Goal: Task Accomplishment & Management: Manage account settings

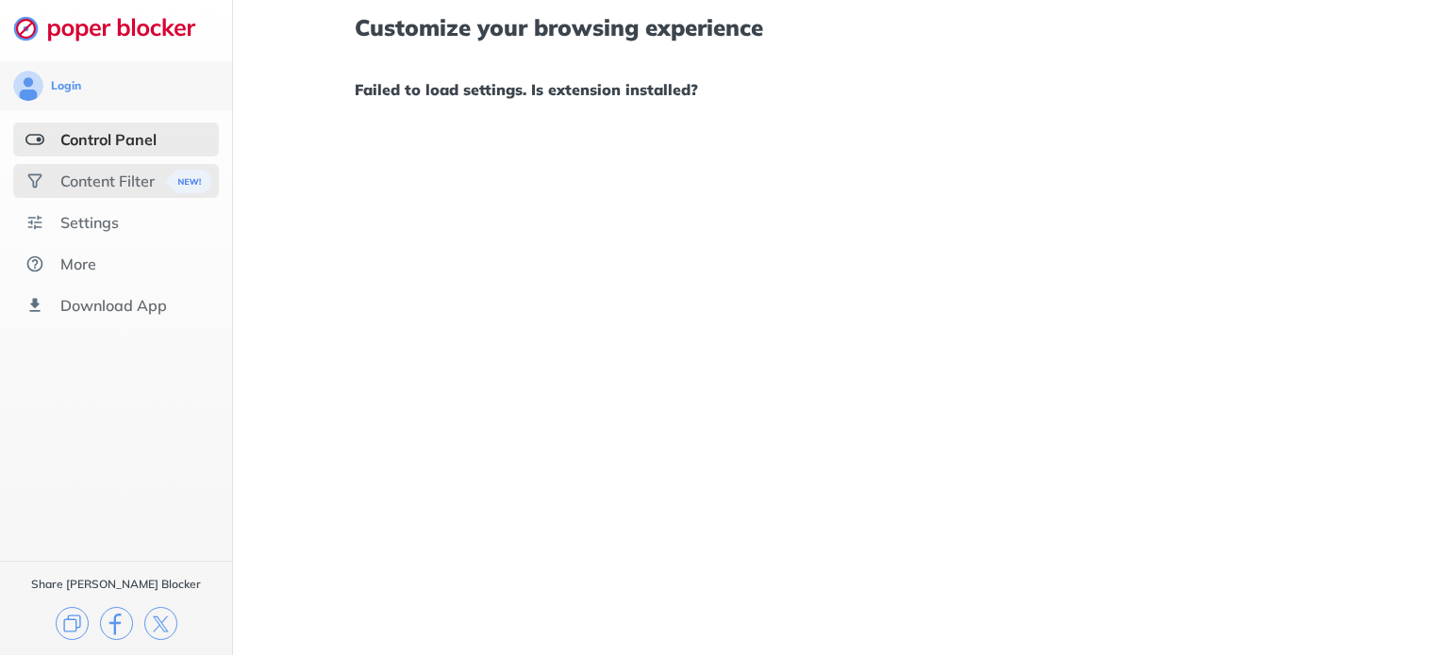
click at [132, 186] on div "Content Filter" at bounding box center [107, 181] width 94 height 19
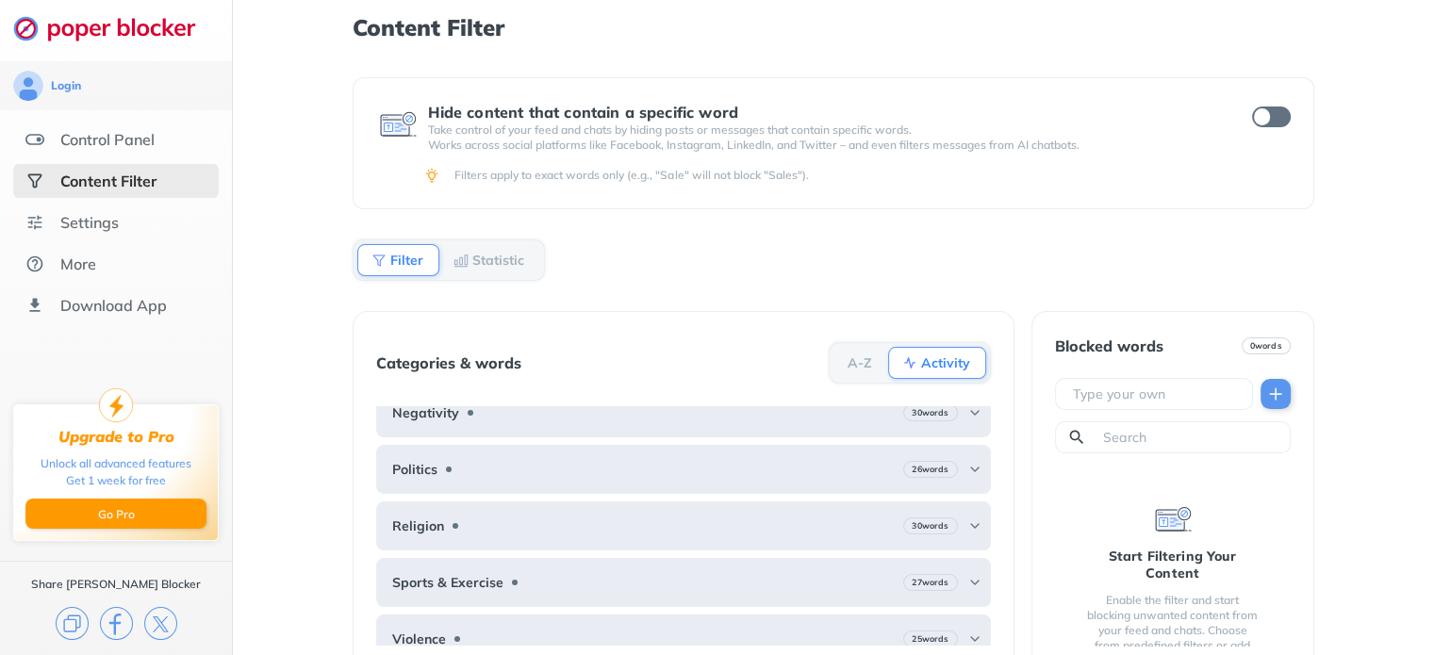
scroll to position [199, 0]
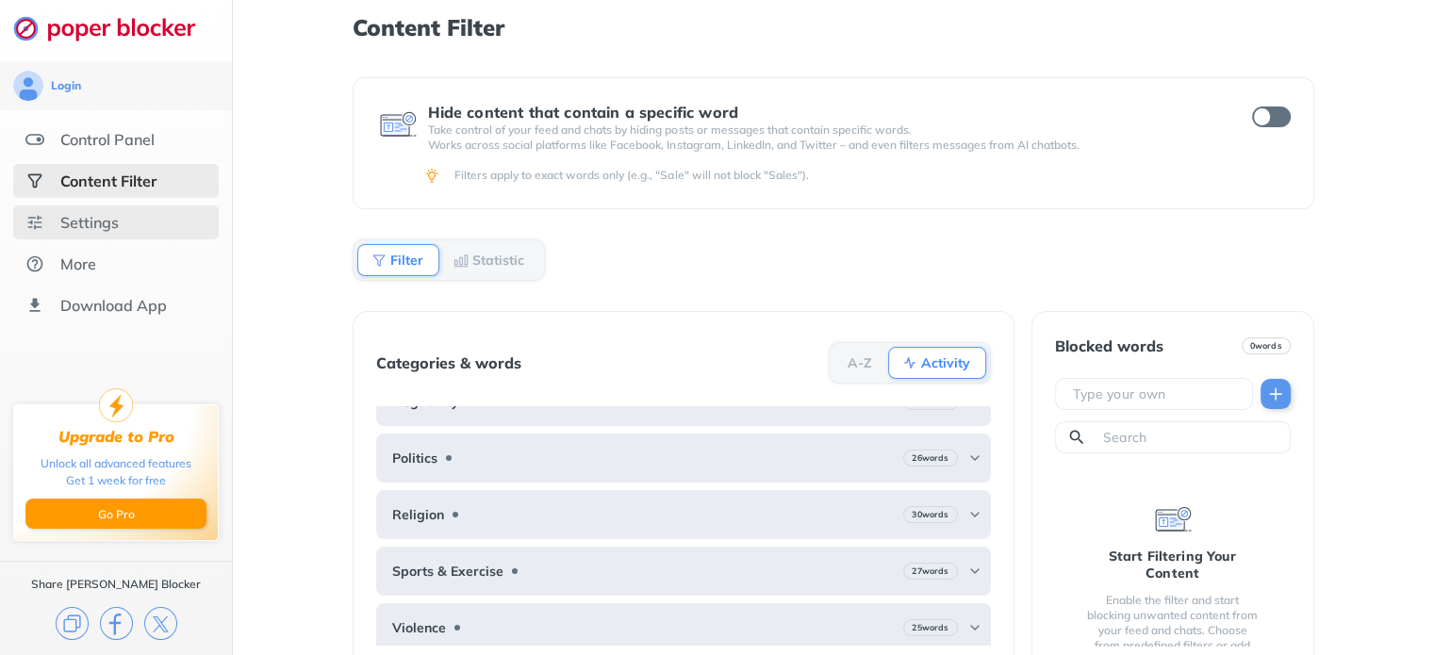
click at [60, 216] on div "Settings" at bounding box center [89, 222] width 58 height 19
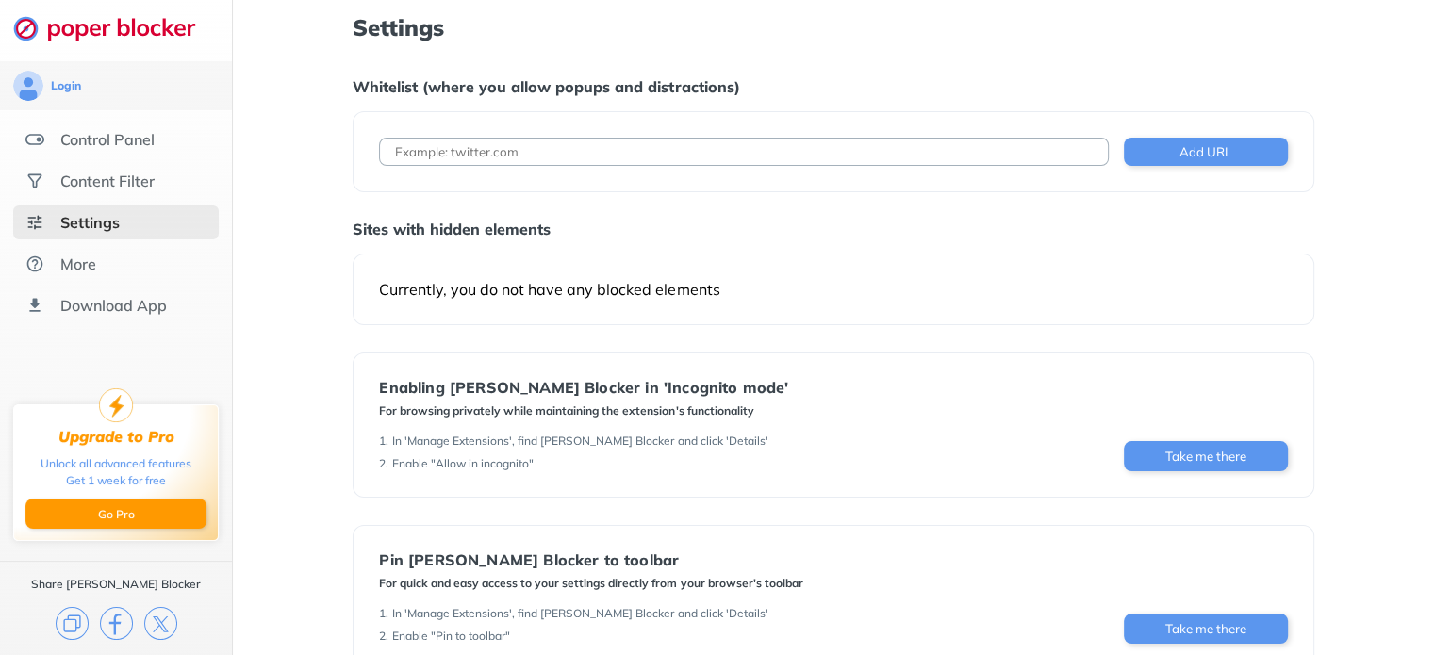
click at [877, 362] on div "Enabling [PERSON_NAME] Blocker in 'Incognito mode' For browsing privately while…" at bounding box center [833, 425] width 961 height 145
click at [539, 150] on input at bounding box center [743, 152] width 729 height 28
type input "[DOMAIN_NAME]"
click at [1200, 139] on button "Add URL" at bounding box center [1206, 152] width 164 height 28
